Goal: Task Accomplishment & Management: Manage account settings

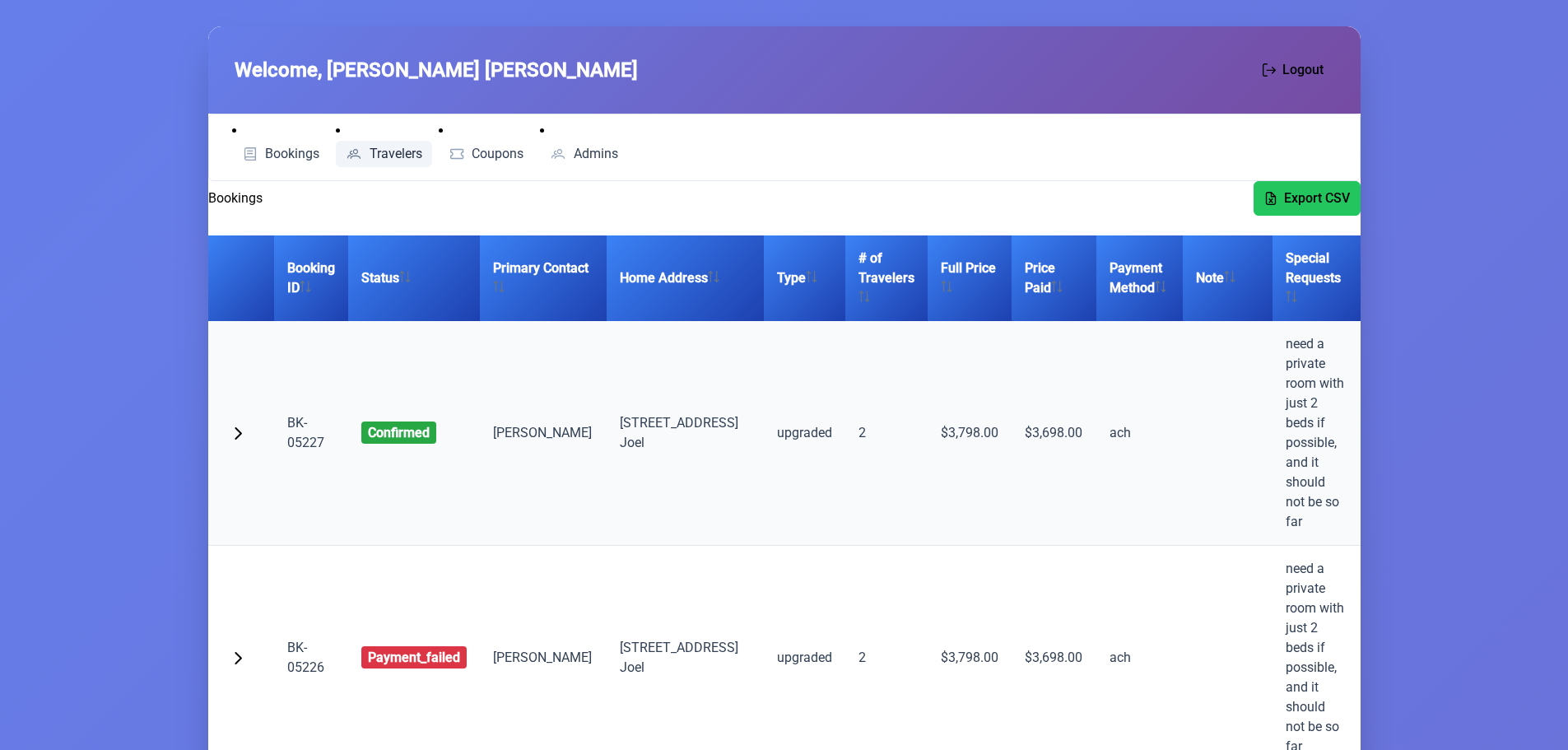
click at [403, 159] on span "Travelers" at bounding box center [396, 154] width 52 height 13
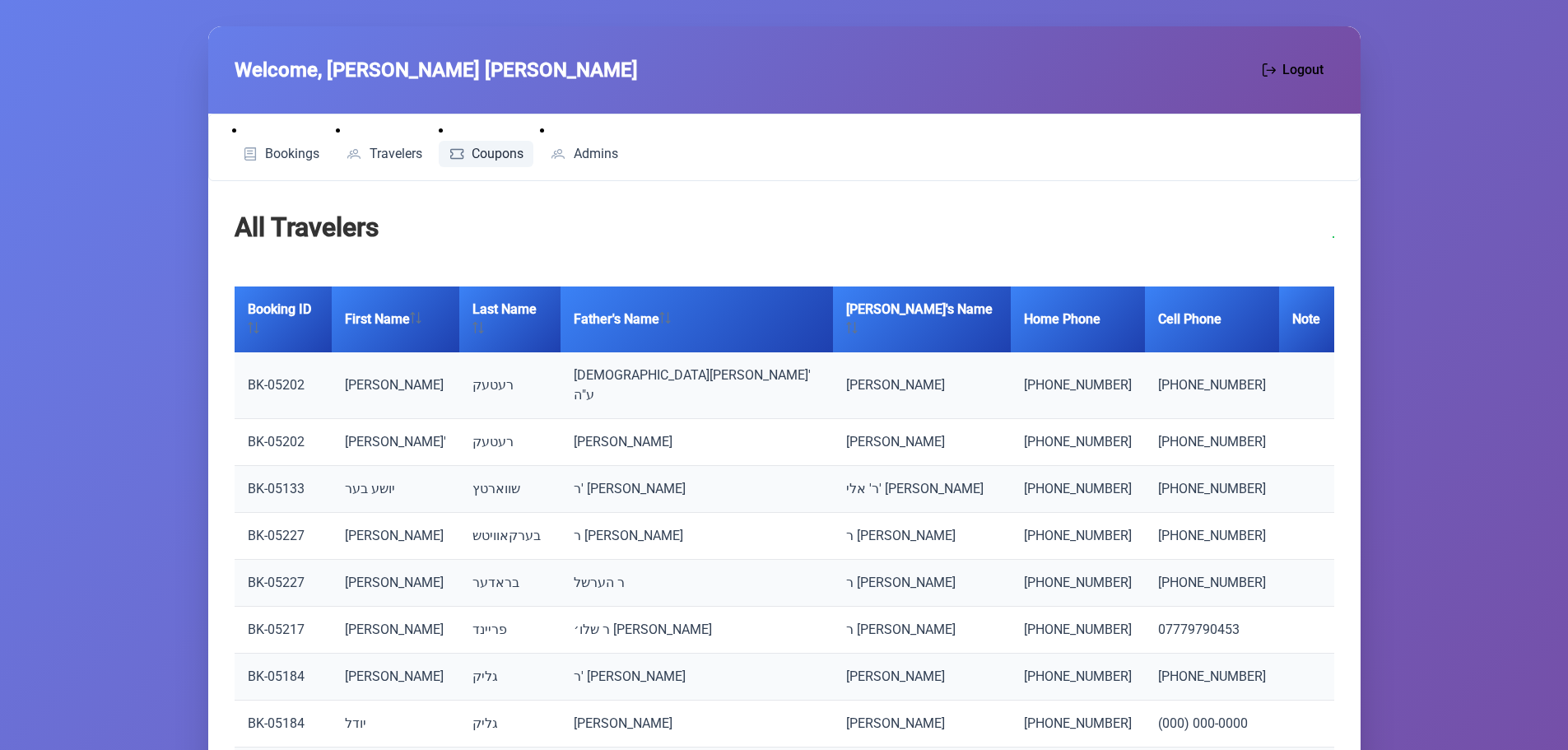
click at [489, 154] on span "Coupons" at bounding box center [497, 154] width 51 height 13
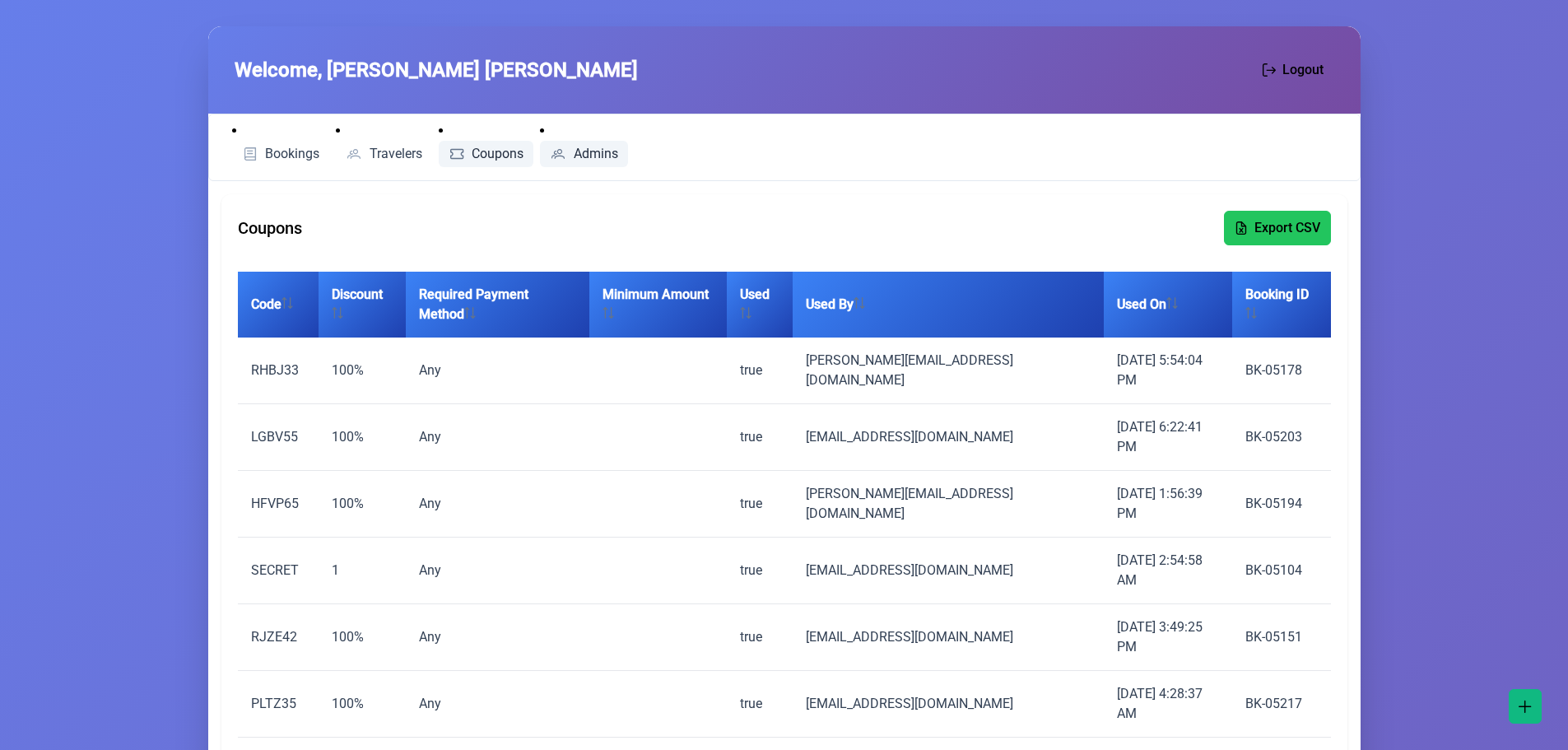
click at [597, 148] on span "Admins" at bounding box center [596, 154] width 45 height 13
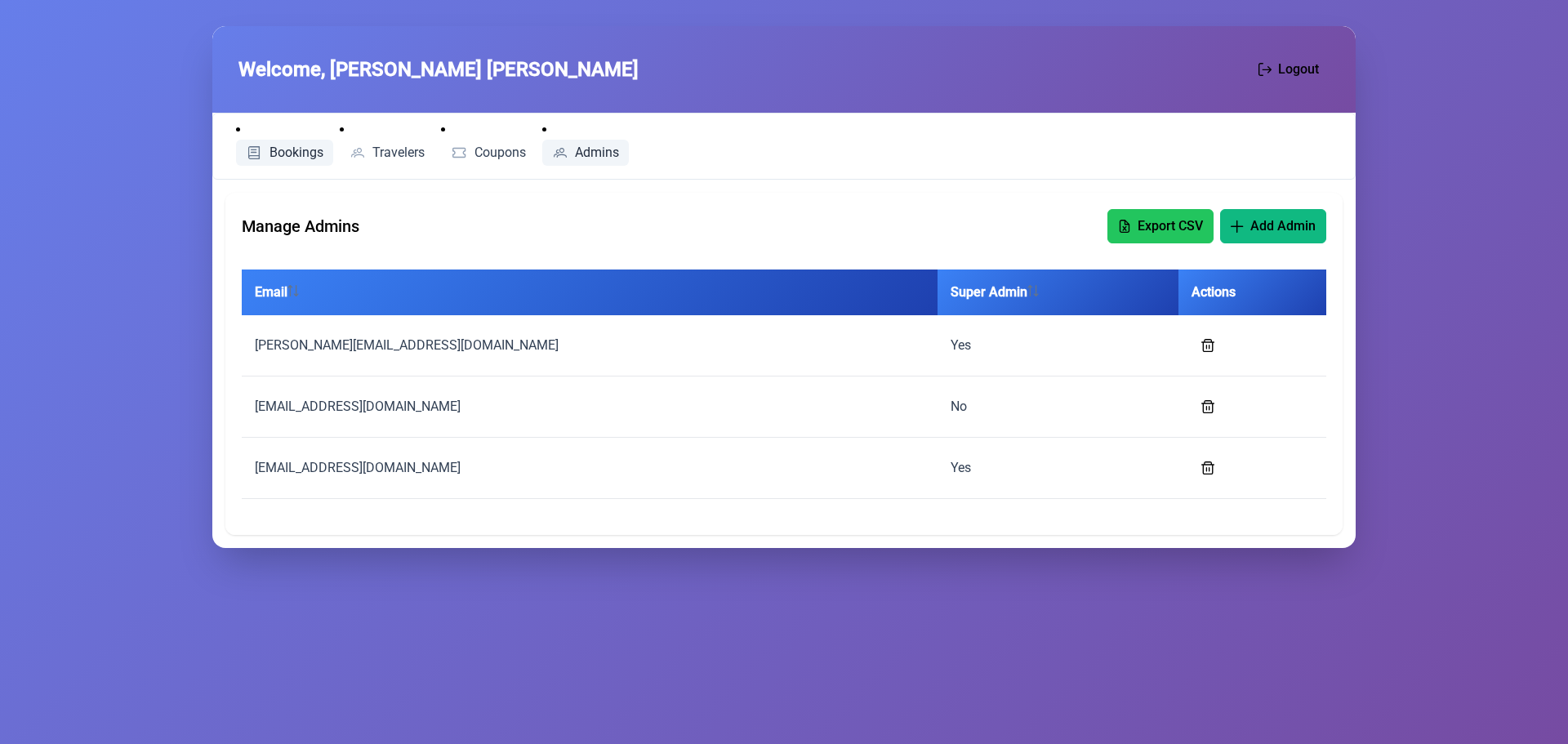
click at [296, 156] on span "Bookings" at bounding box center [296, 153] width 54 height 13
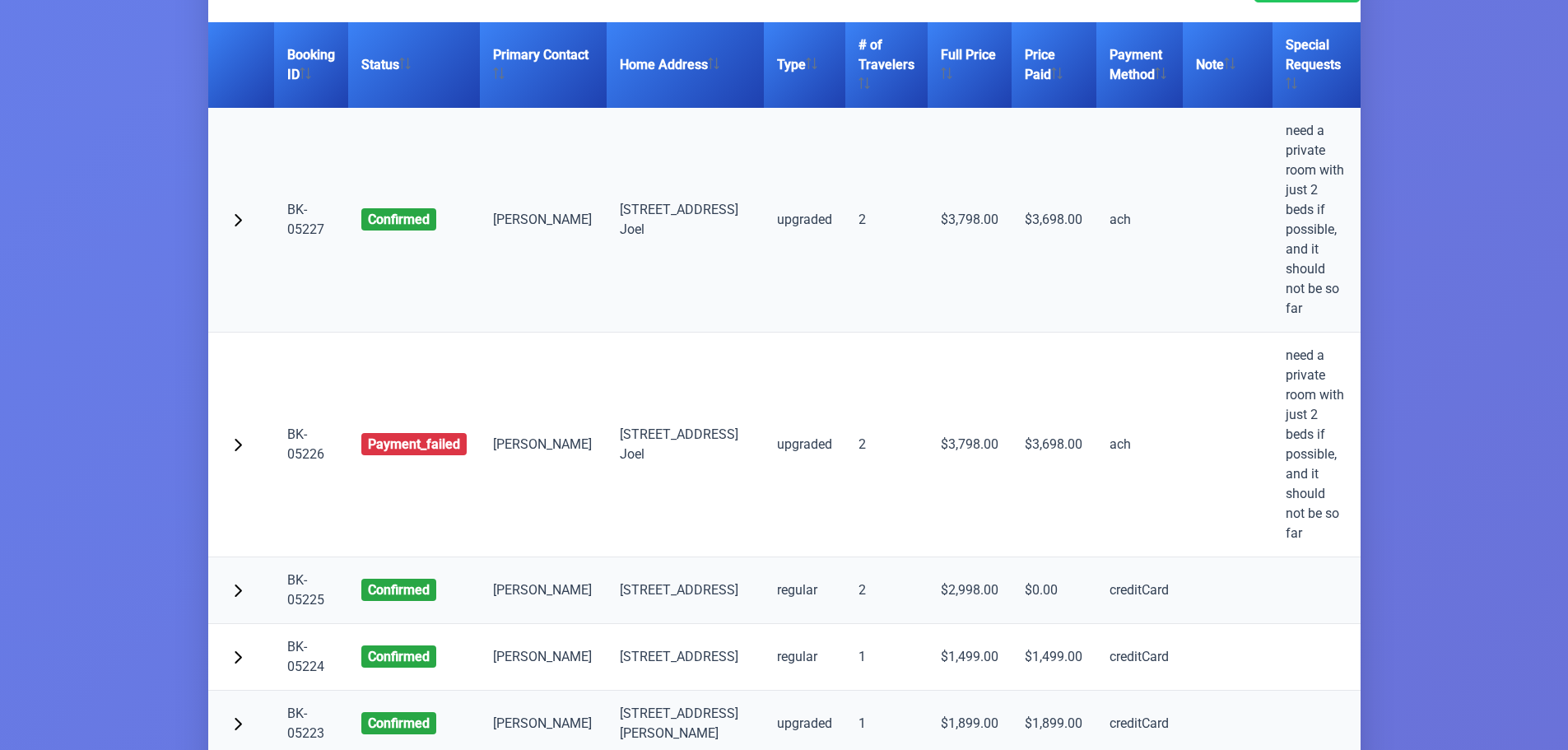
scroll to position [247, 0]
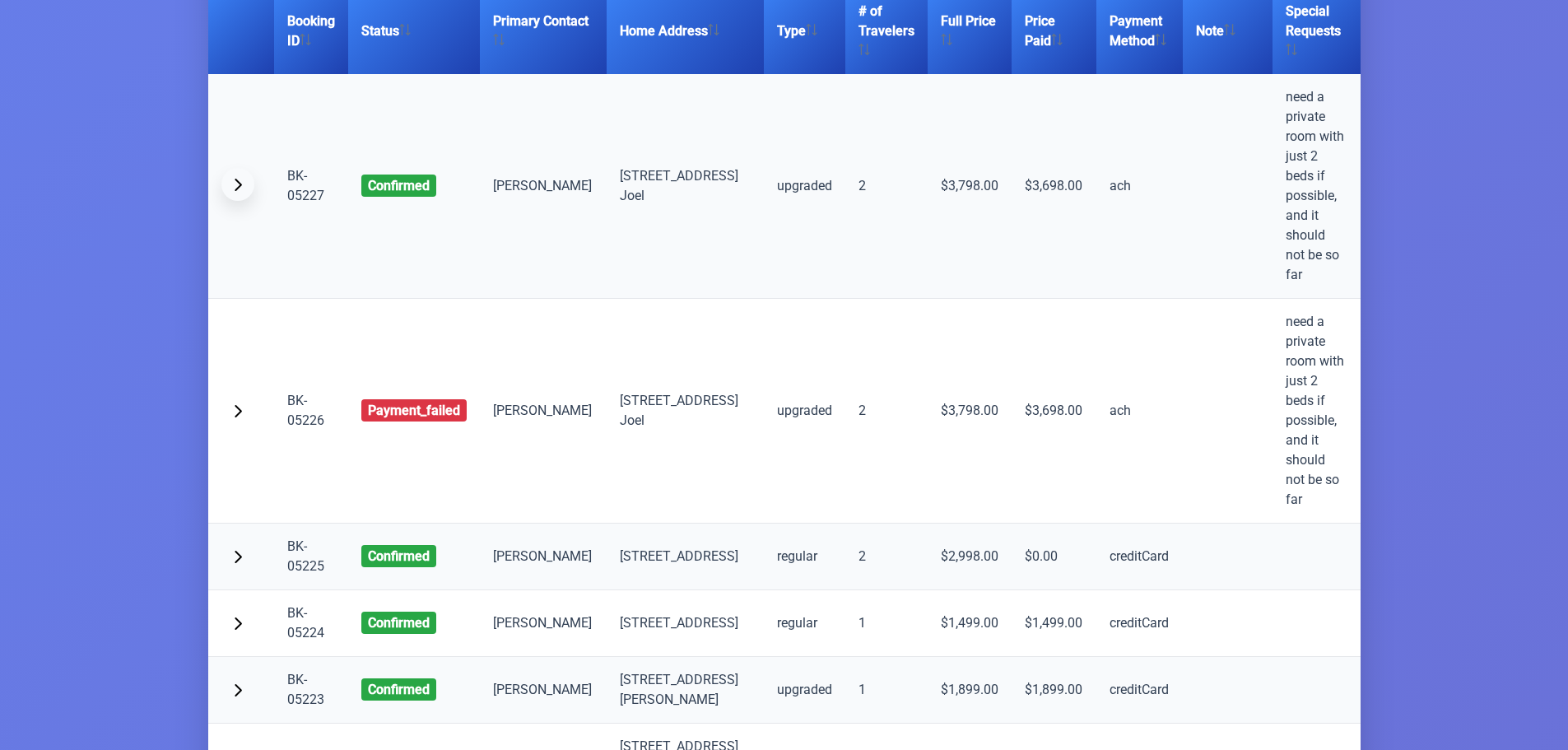
click at [233, 178] on span "button" at bounding box center [238, 185] width 14 height 13
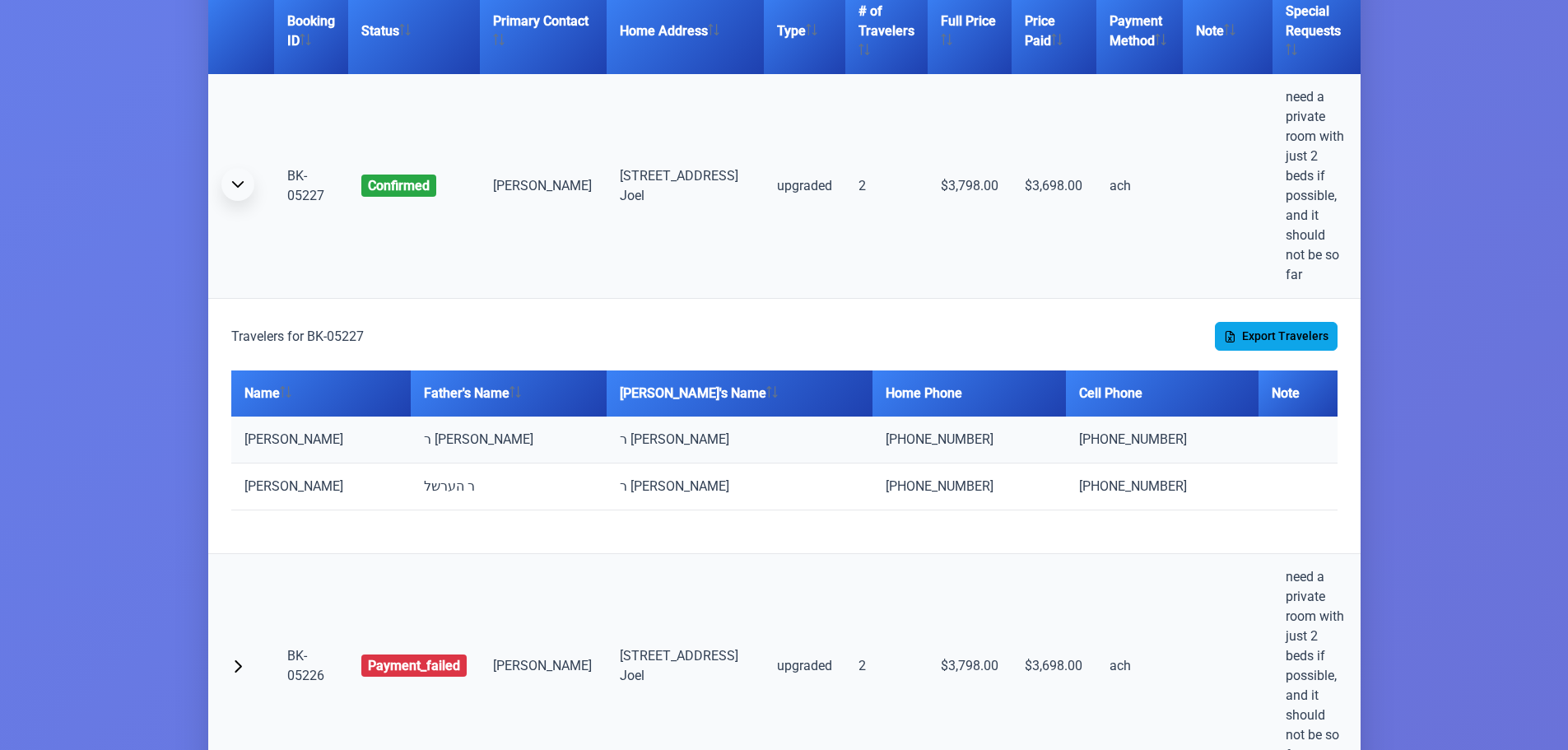
click at [235, 178] on span "button" at bounding box center [238, 185] width 14 height 13
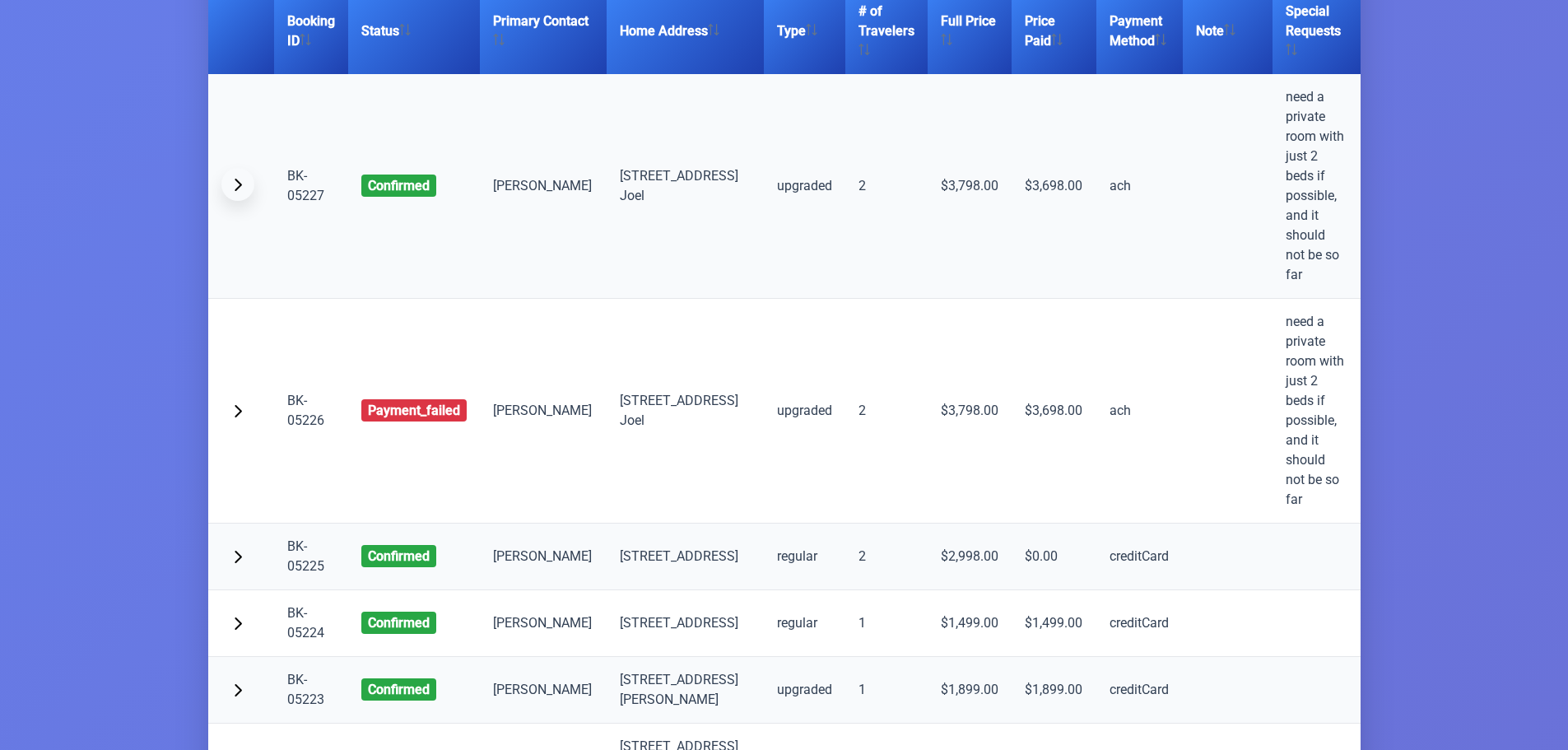
click at [235, 178] on span "button" at bounding box center [238, 185] width 14 height 13
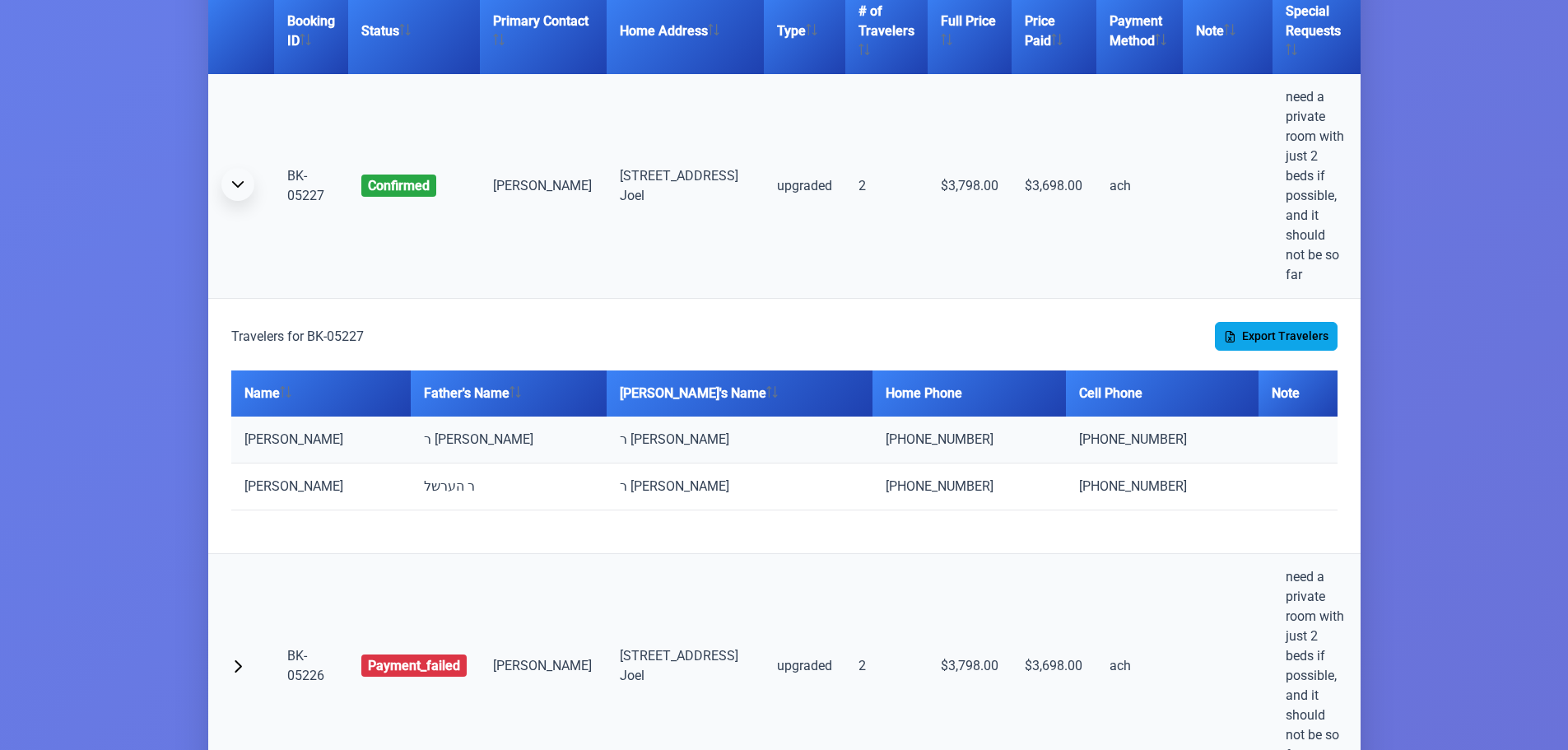
click at [235, 178] on span "button" at bounding box center [238, 185] width 14 height 13
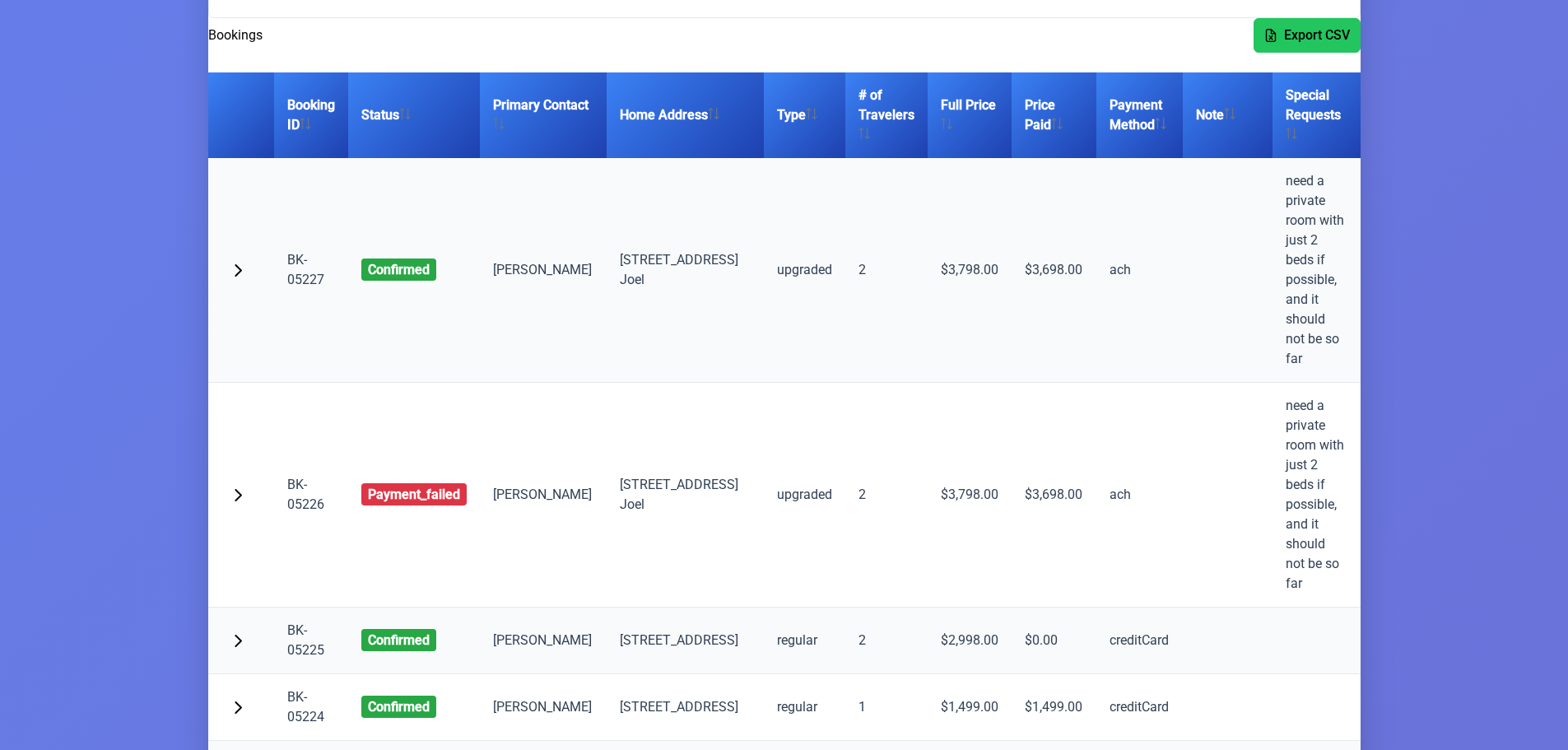
scroll to position [83, 0]
